Goal: Find specific page/section: Find specific page/section

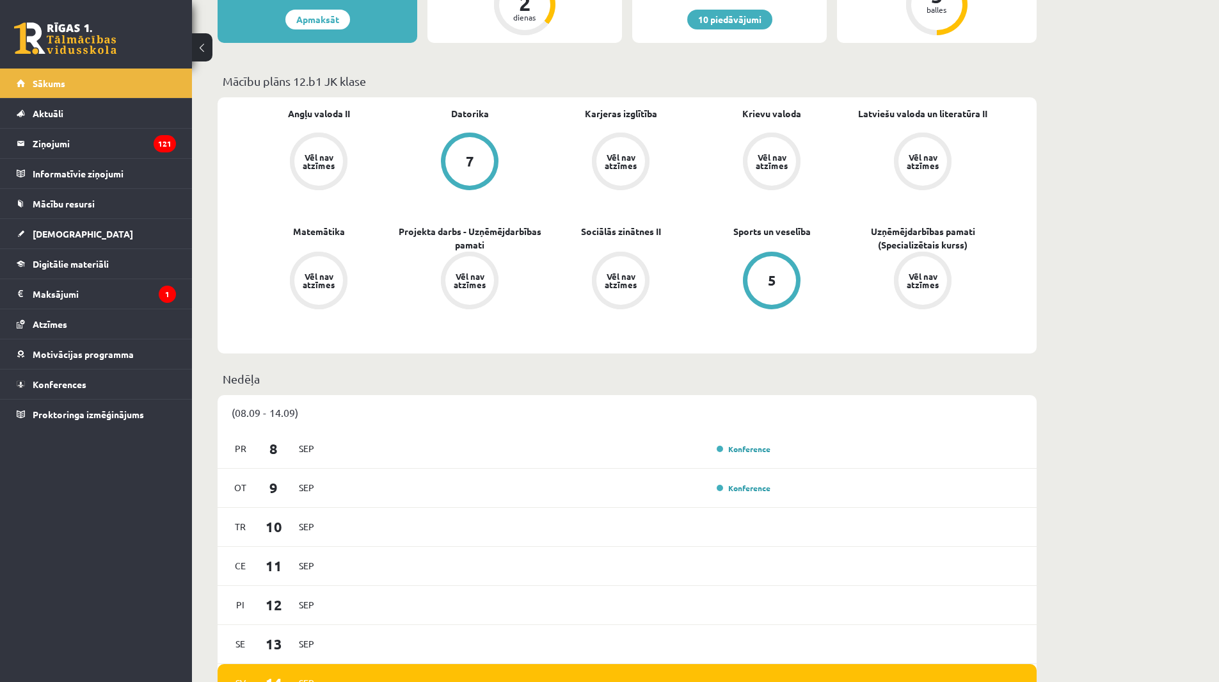
scroll to position [320, 0]
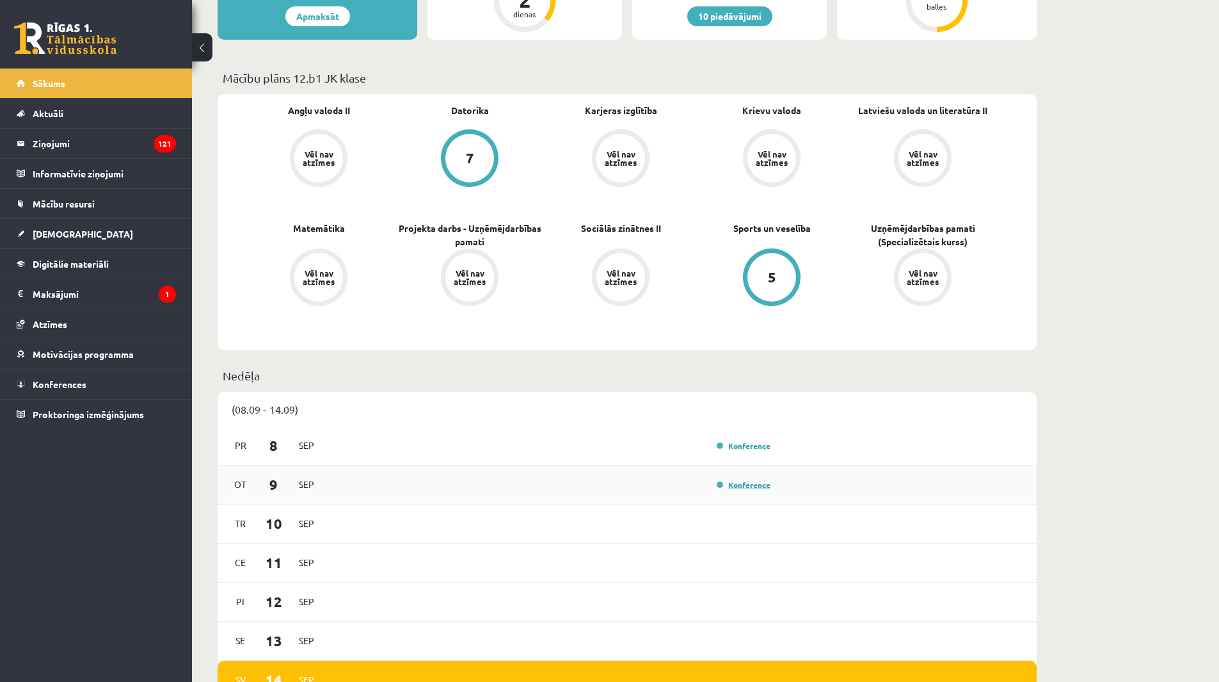
click at [732, 483] on link "Konference" at bounding box center [744, 484] width 54 height 10
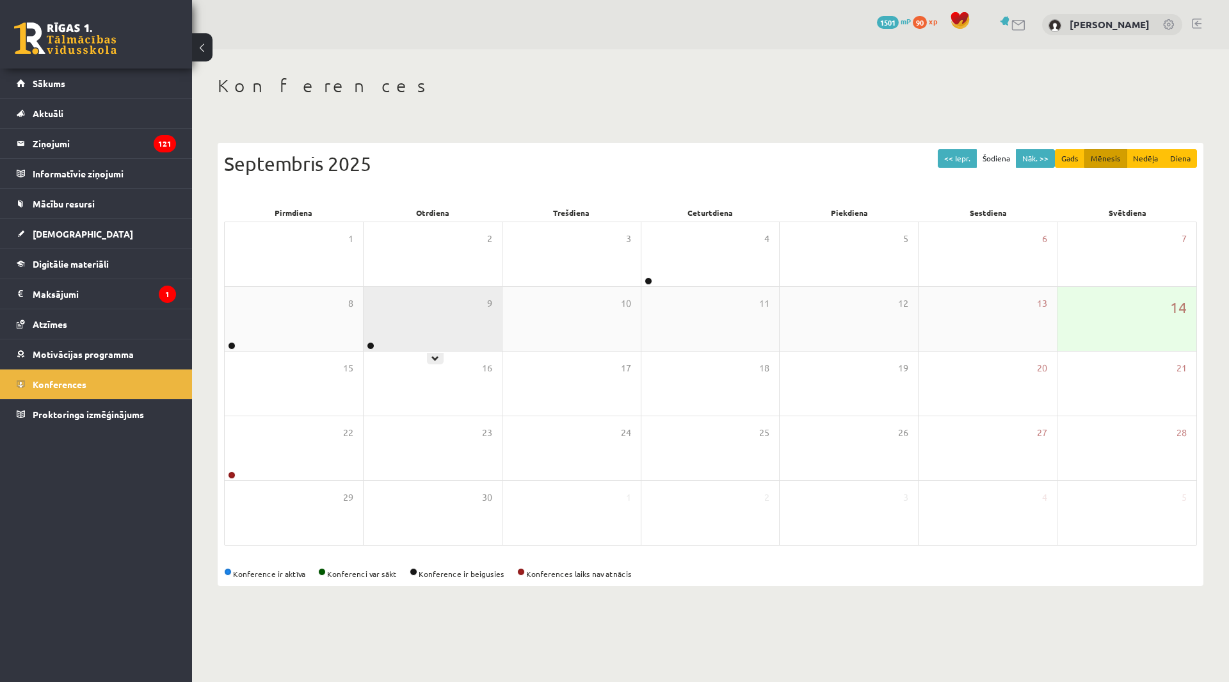
click at [403, 323] on div "9" at bounding box center [433, 319] width 138 height 64
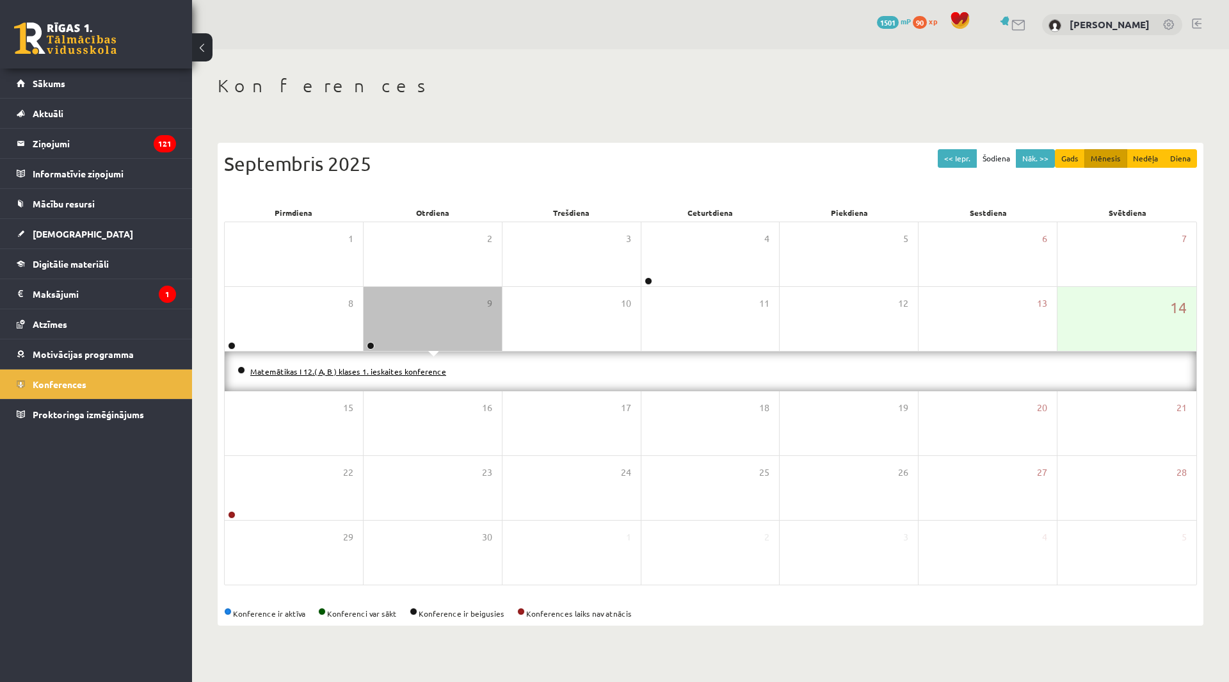
click at [436, 370] on link "Matemātikas I 12.( A, B ) klases 1. ieskaites konference" at bounding box center [348, 371] width 196 height 10
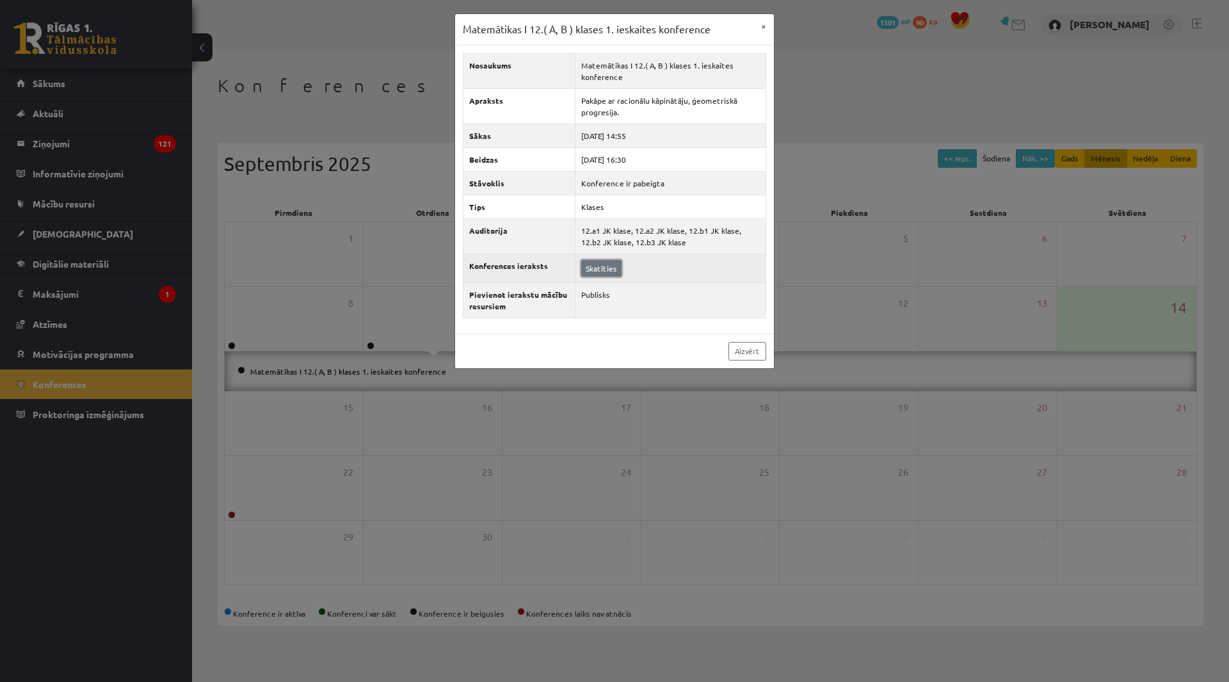
click at [600, 269] on link "Skatīties" at bounding box center [601, 268] width 40 height 17
